Goal: Find specific page/section: Find specific page/section

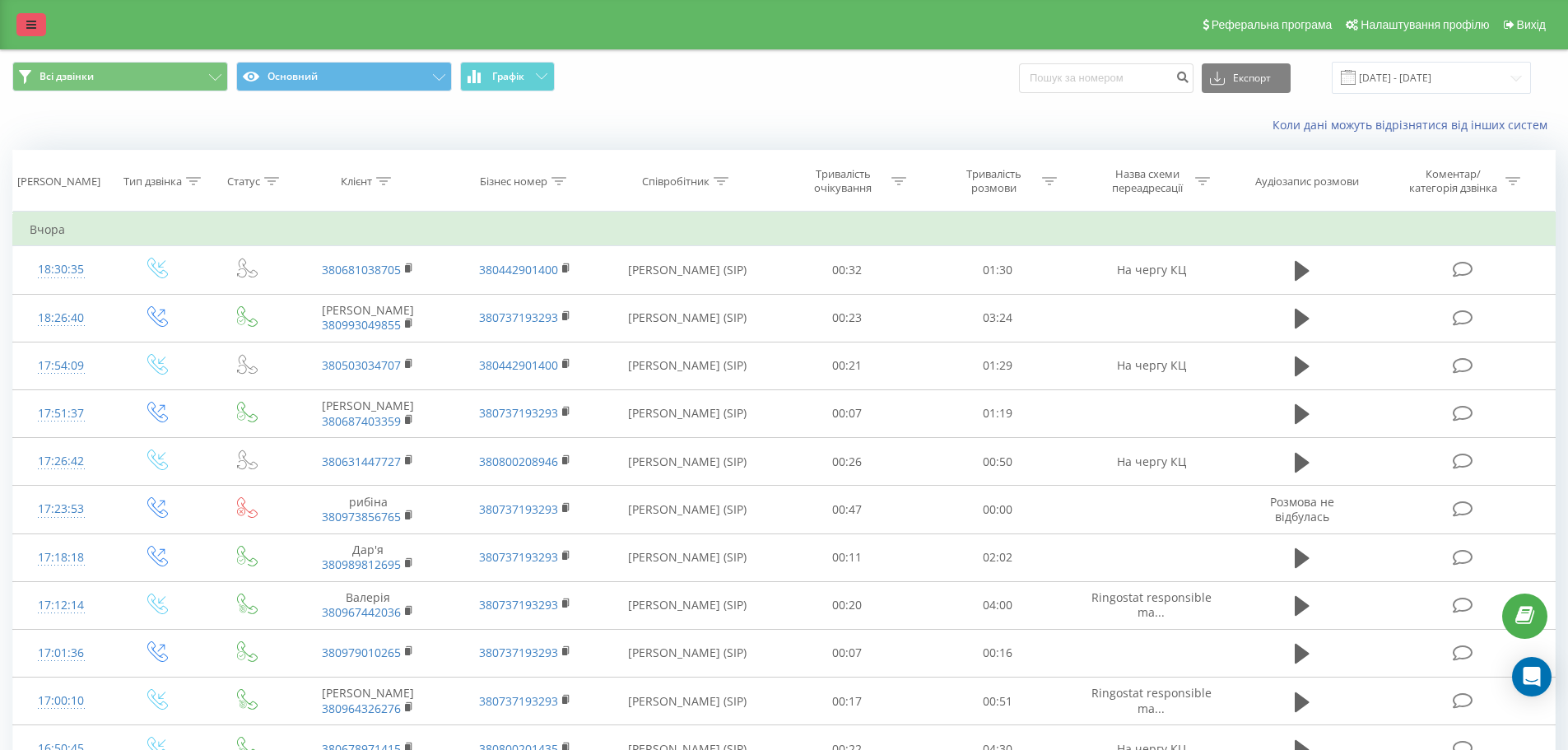
click at [26, 15] on link at bounding box center [32, 25] width 30 height 23
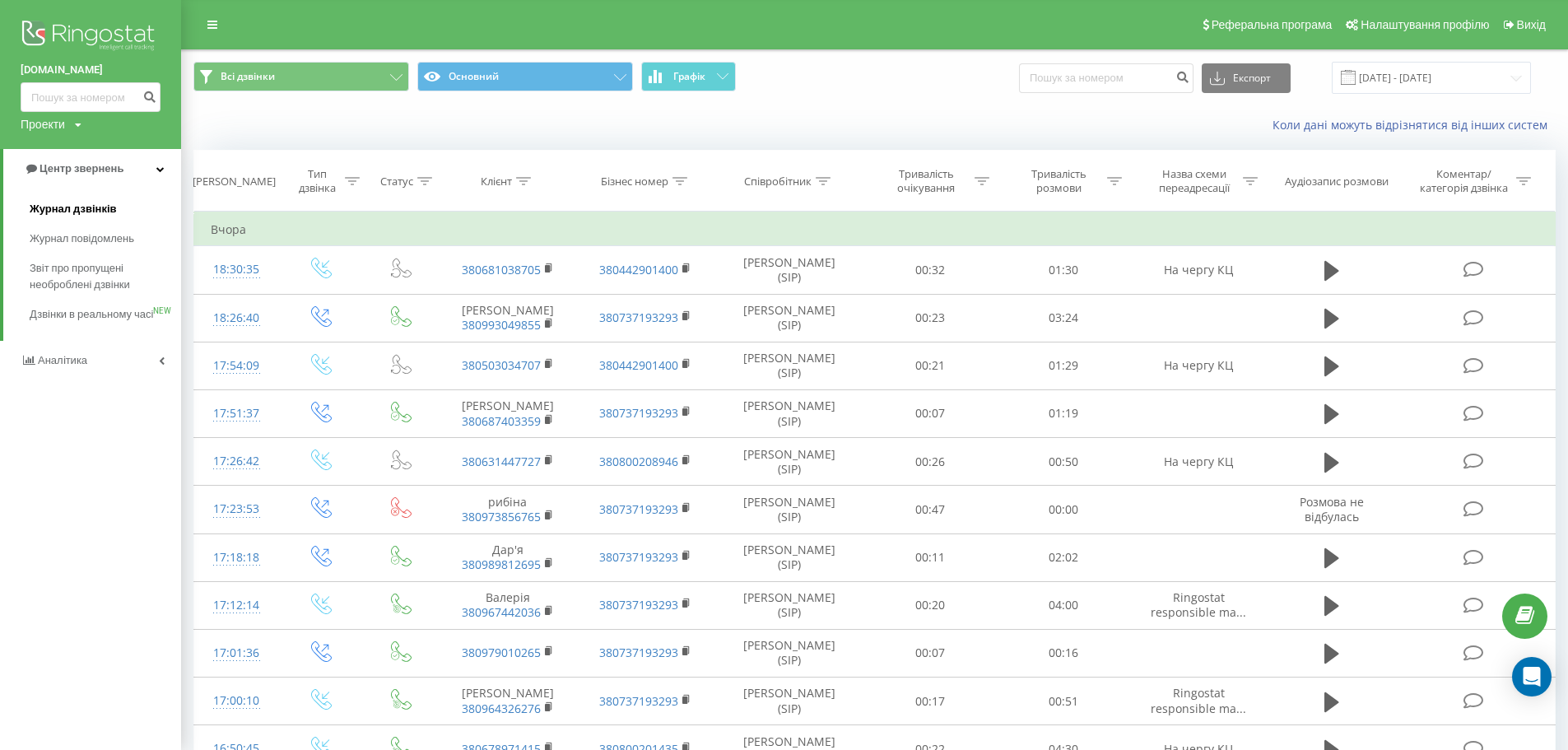
click at [86, 208] on span "Журнал дзвінків" at bounding box center [73, 209] width 87 height 17
click at [74, 308] on span "Дзвінки в реальному часі" at bounding box center [93, 322] width 125 height 33
click at [75, 309] on span "Дзвінки в реальному часі" at bounding box center [93, 322] width 125 height 33
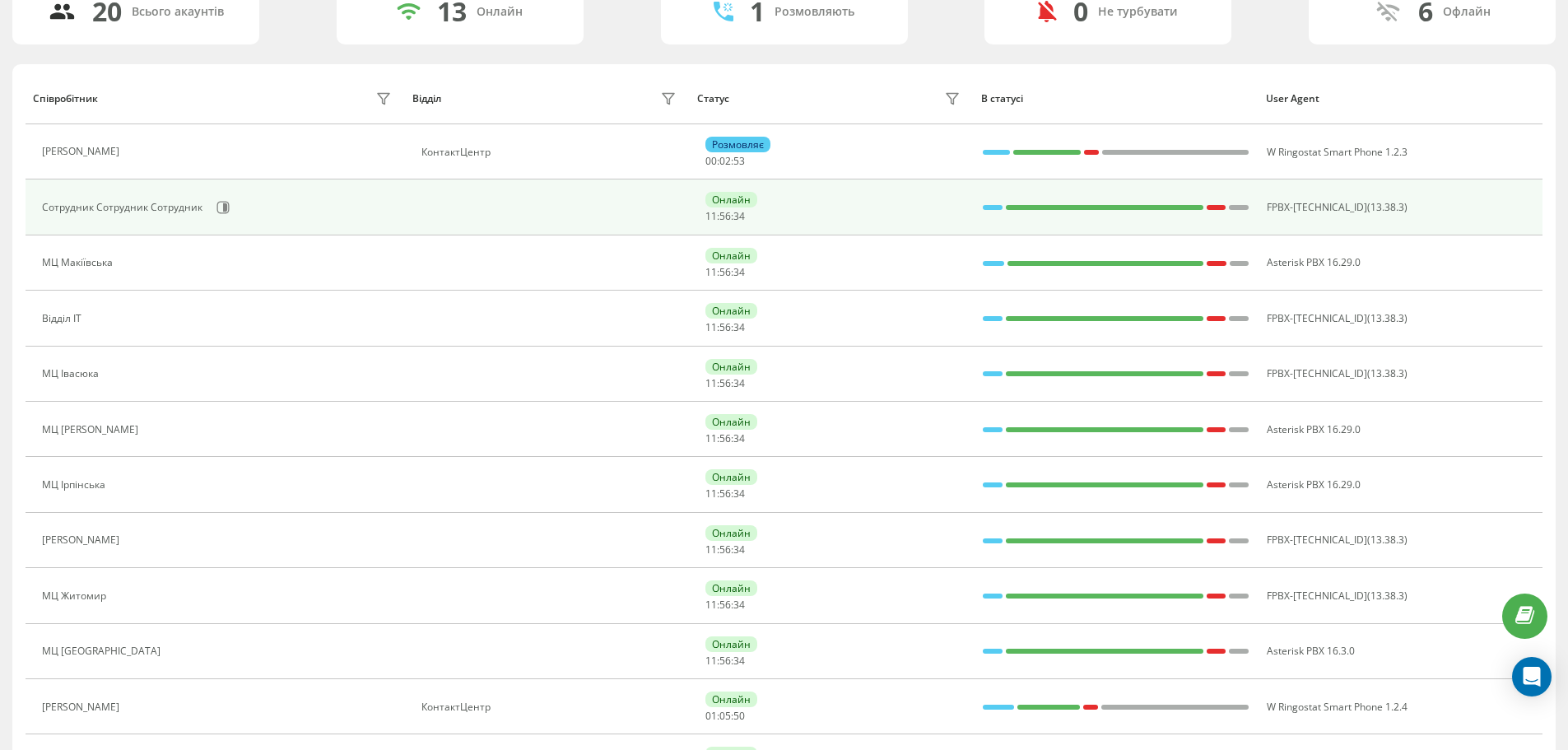
scroll to position [137, 0]
